Goal: Check status

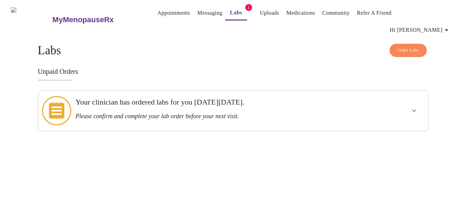
click at [241, 113] on h3 "Please confirm and complete your lab order before your next visit." at bounding box center [213, 116] width 277 height 7
click at [412, 106] on icon "show more" at bounding box center [414, 110] width 8 height 8
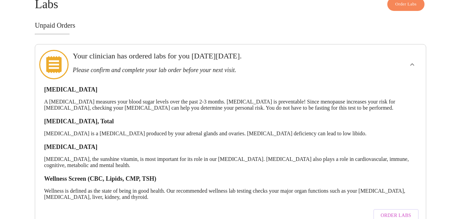
scroll to position [56, 0]
